Goal: Book appointment/travel/reservation

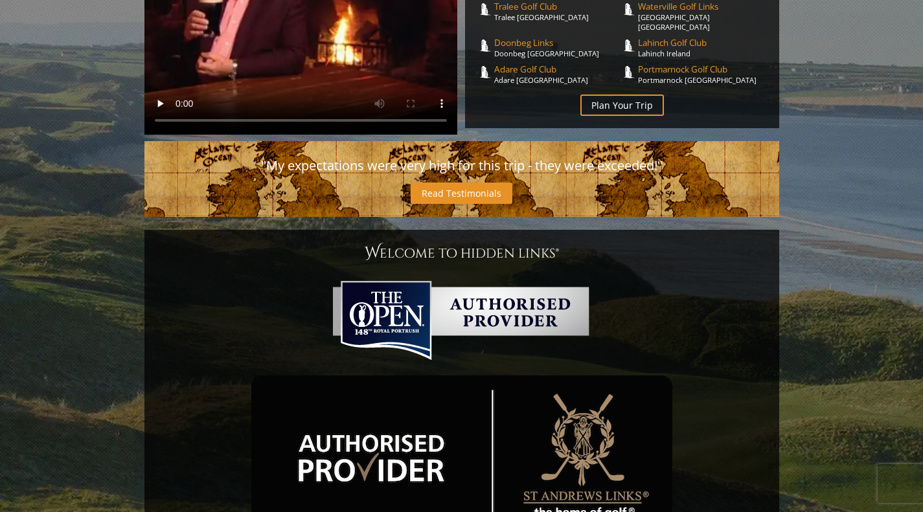
scroll to position [448, 0]
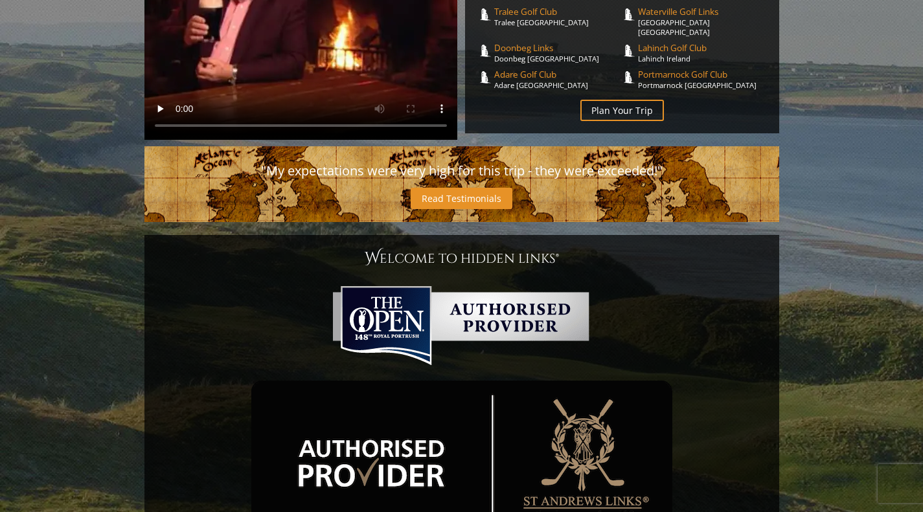
click at [649, 100] on link "Plan Your Trip" at bounding box center [622, 110] width 84 height 21
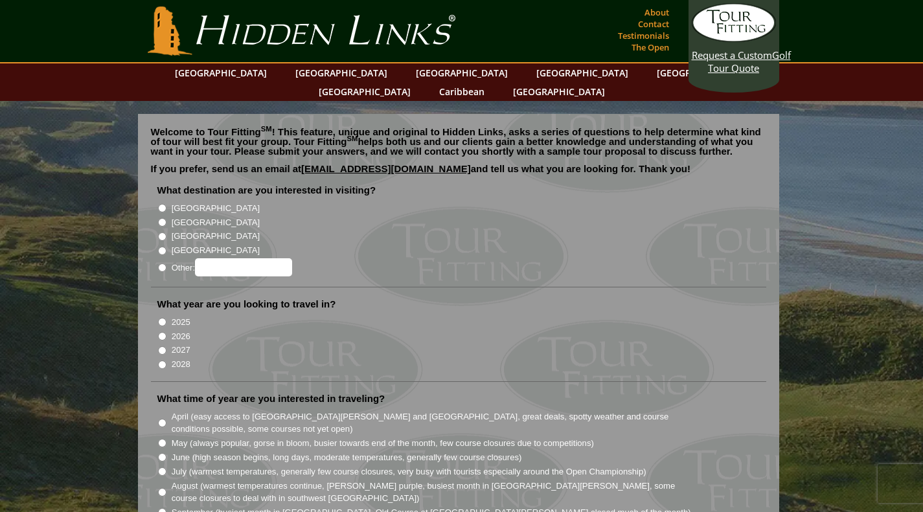
click at [159, 204] on input "[GEOGRAPHIC_DATA]" at bounding box center [162, 208] width 8 height 8
radio input "true"
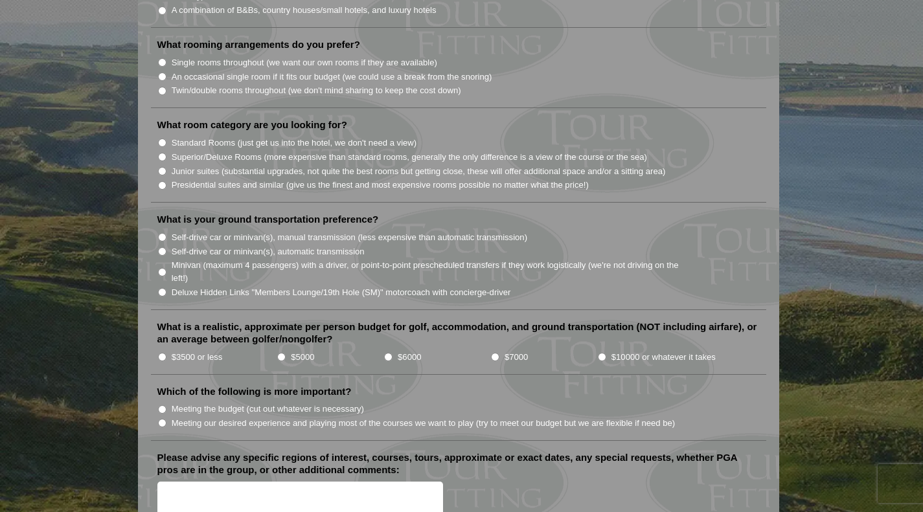
scroll to position [1235, 0]
